Goal: Navigation & Orientation: Find specific page/section

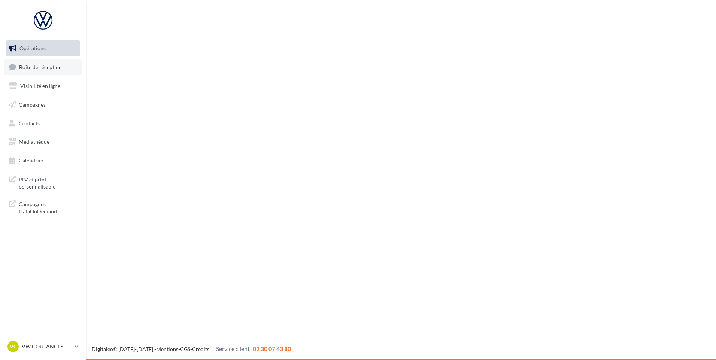
click at [40, 61] on link "Boîte de réception" at bounding box center [42, 67] width 77 height 16
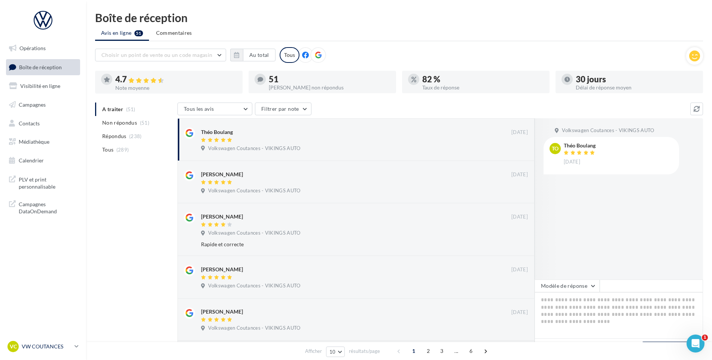
click at [37, 346] on p "VW COUTANCES" at bounding box center [47, 346] width 50 height 7
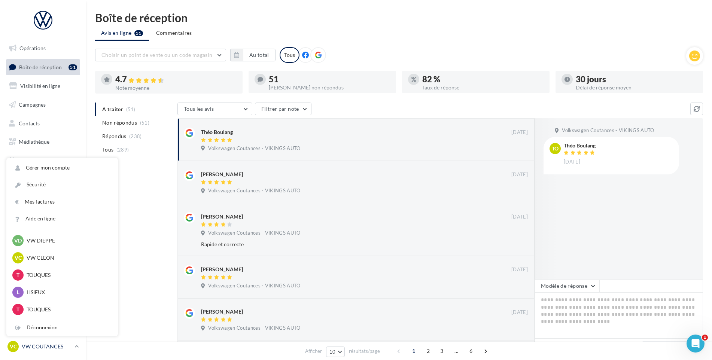
scroll to position [187, 0]
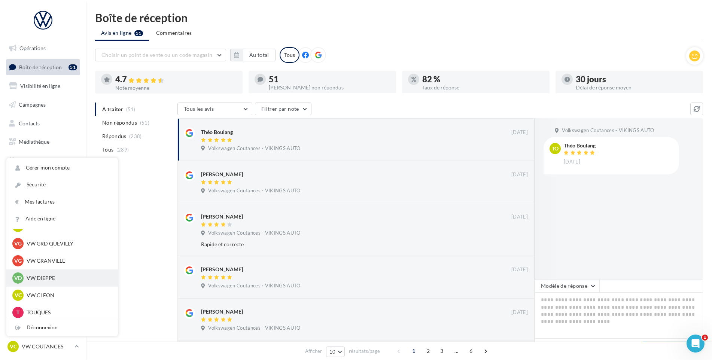
click at [45, 278] on p "VW DIEPPE" at bounding box center [68, 277] width 82 height 7
